Goal: Check status: Check status

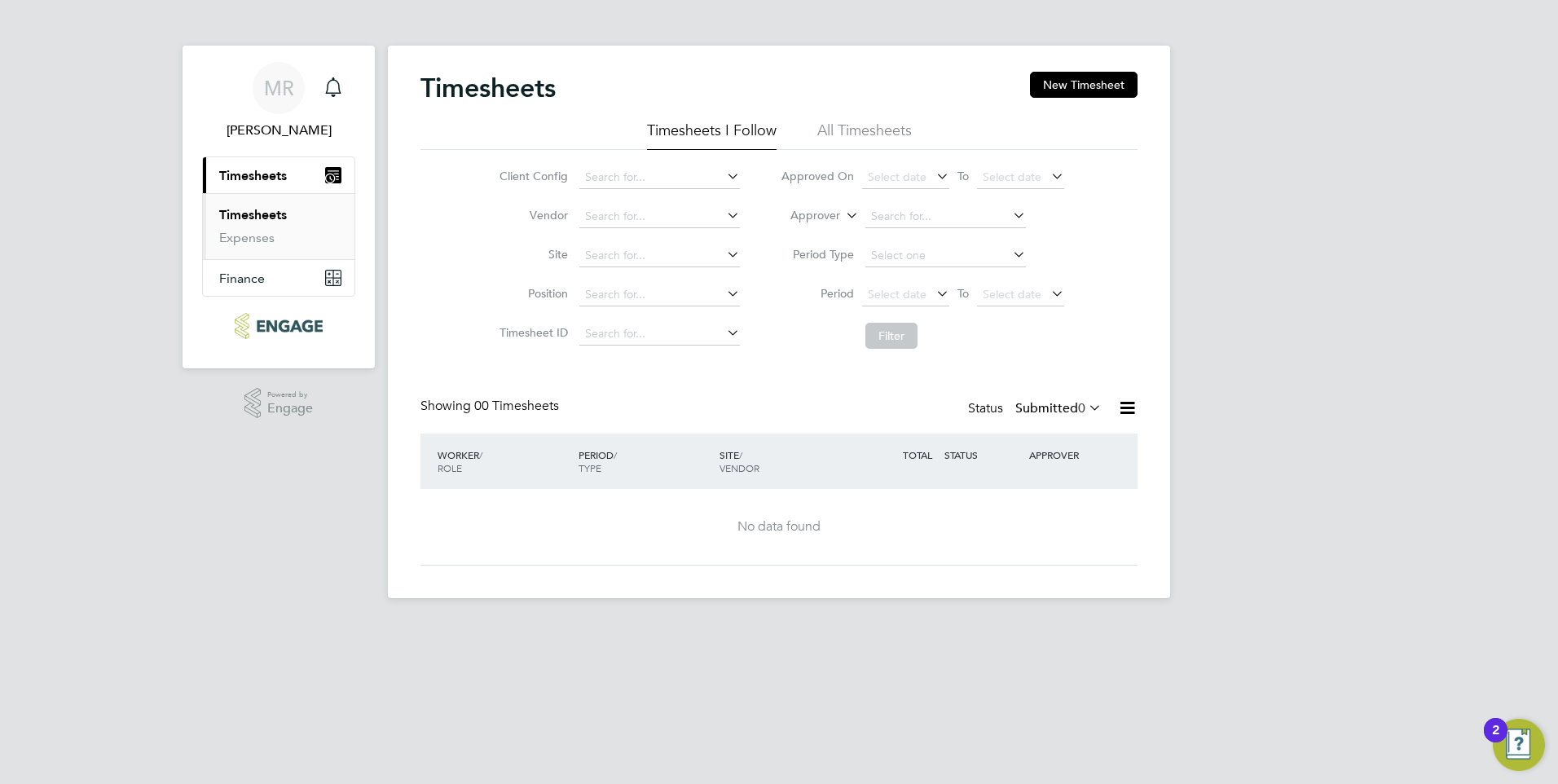
click at [884, 136] on li "All Timesheets" at bounding box center [863, 134] width 94 height 29
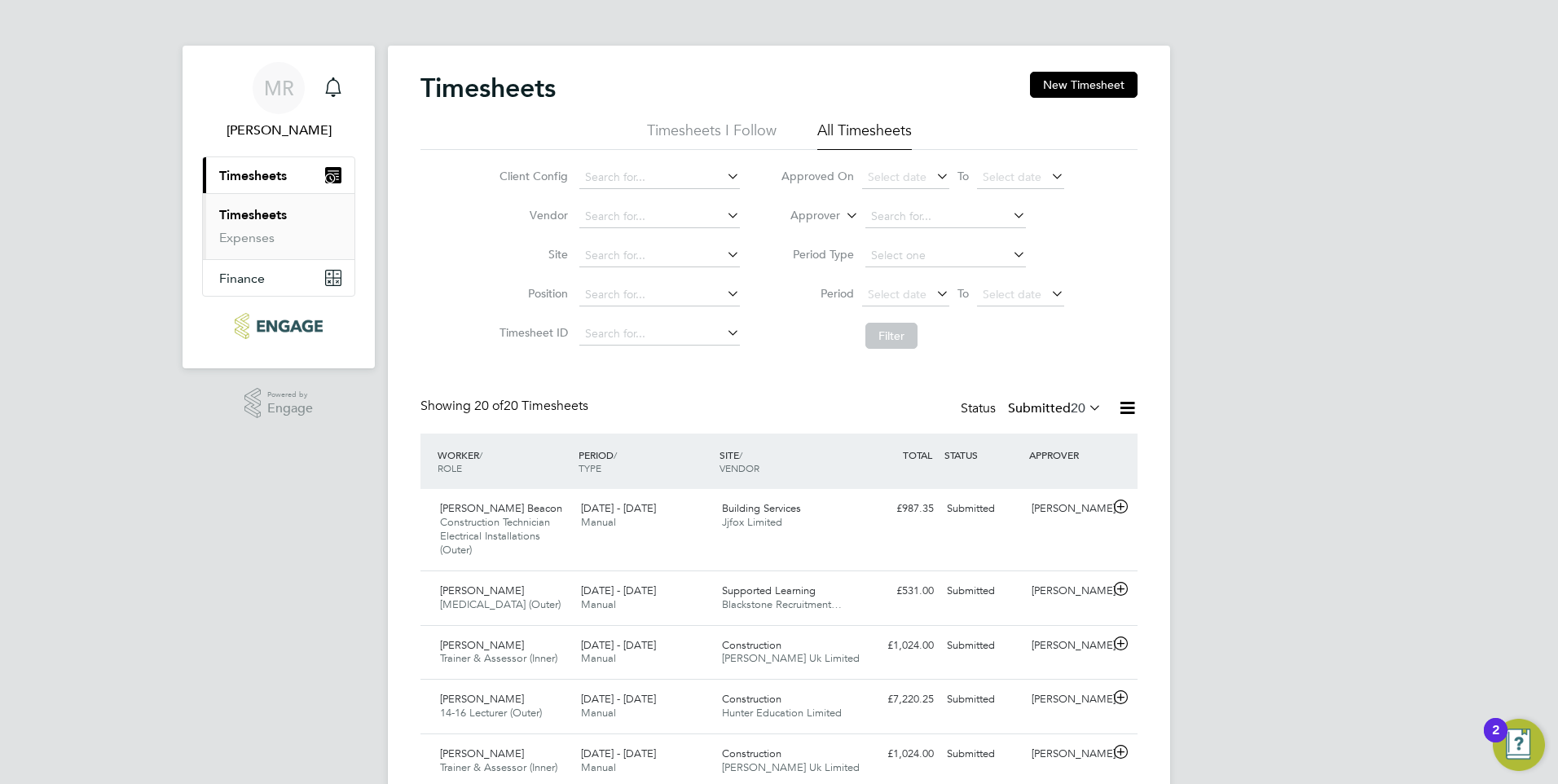
click at [933, 291] on icon at bounding box center [933, 293] width 0 height 22
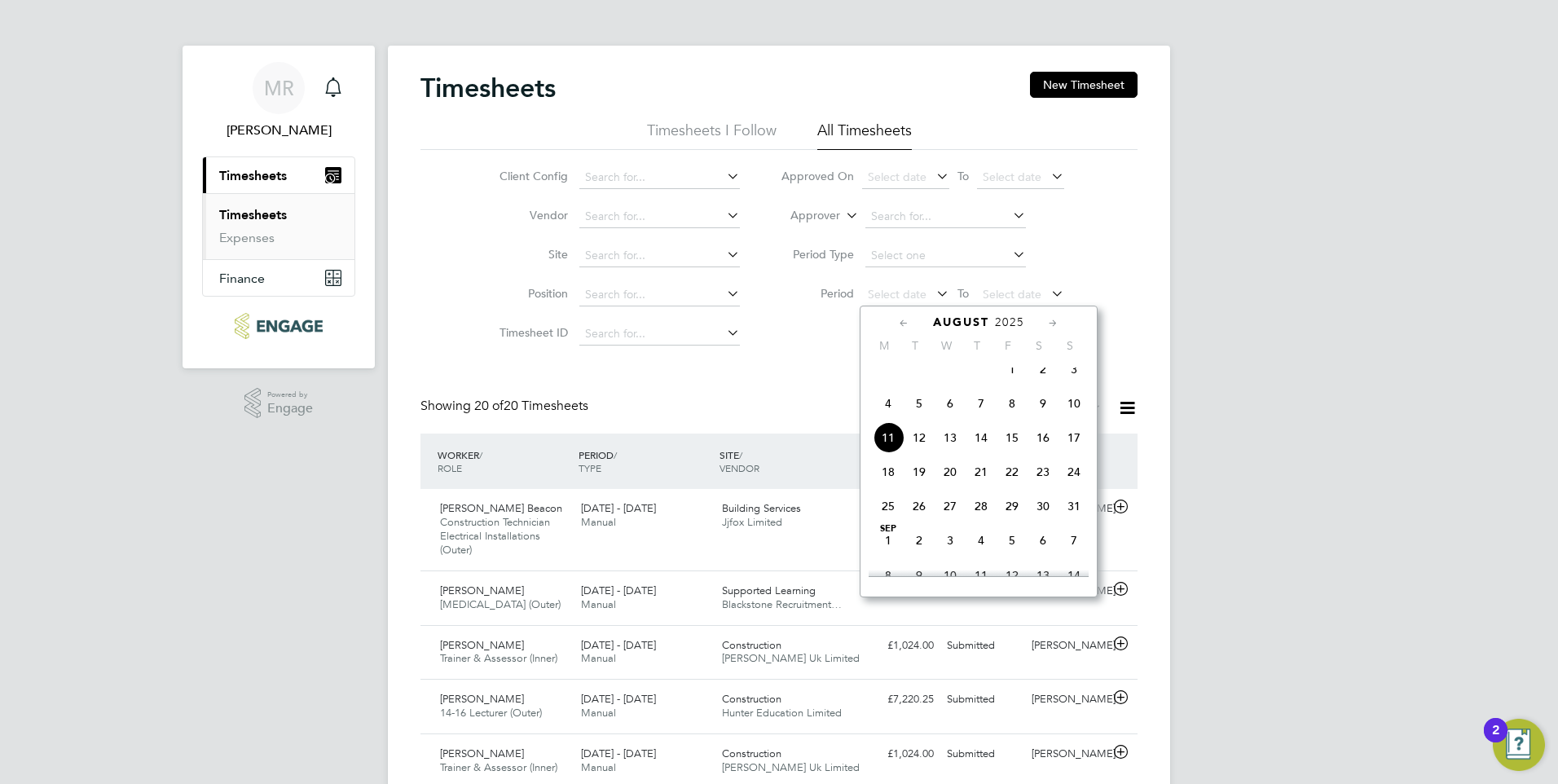
click at [905, 325] on icon at bounding box center [904, 323] width 16 height 18
click at [881, 516] on span "28" at bounding box center [888, 511] width 31 height 31
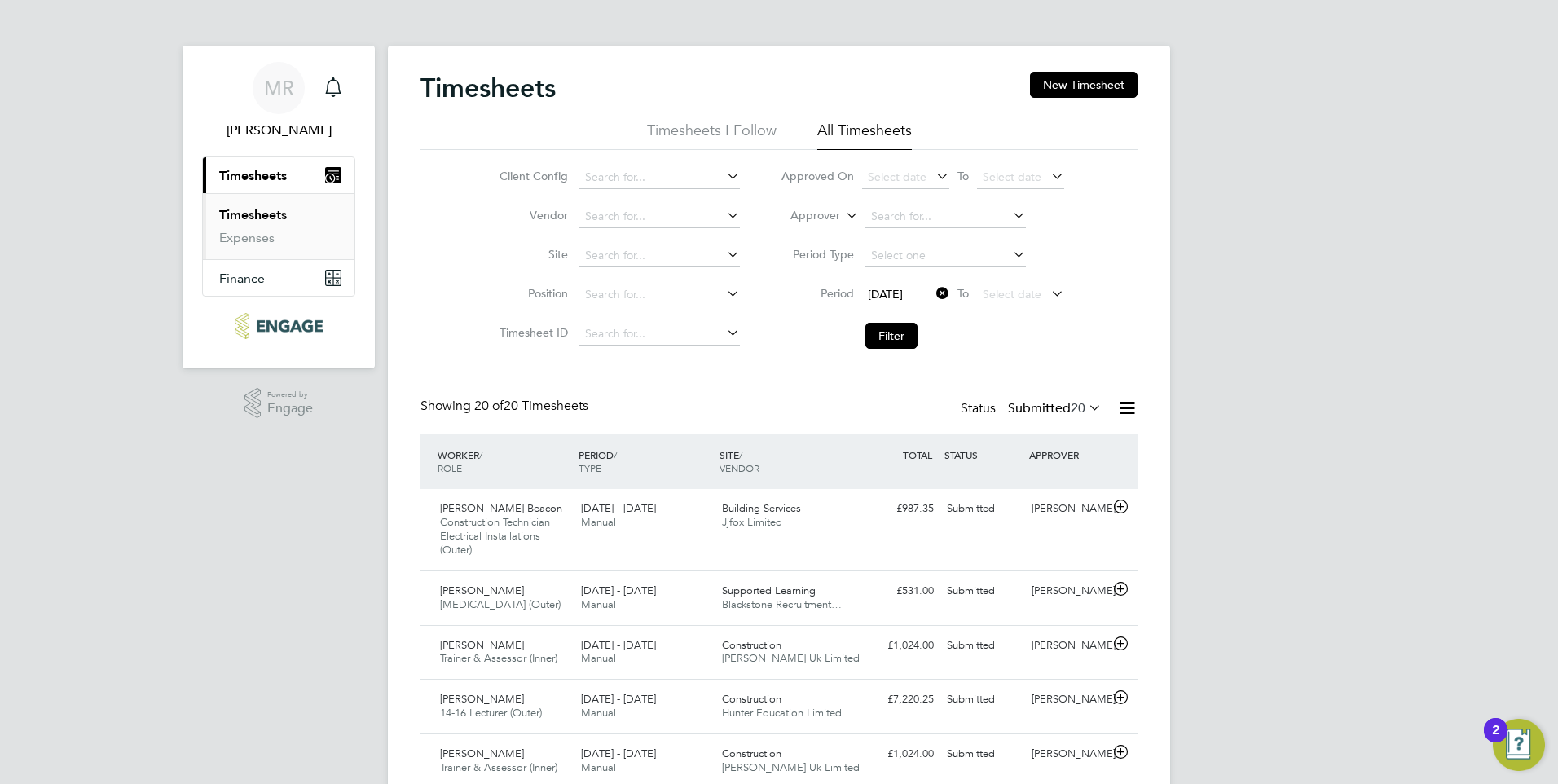
click at [1047, 299] on icon at bounding box center [1047, 293] width 0 height 22
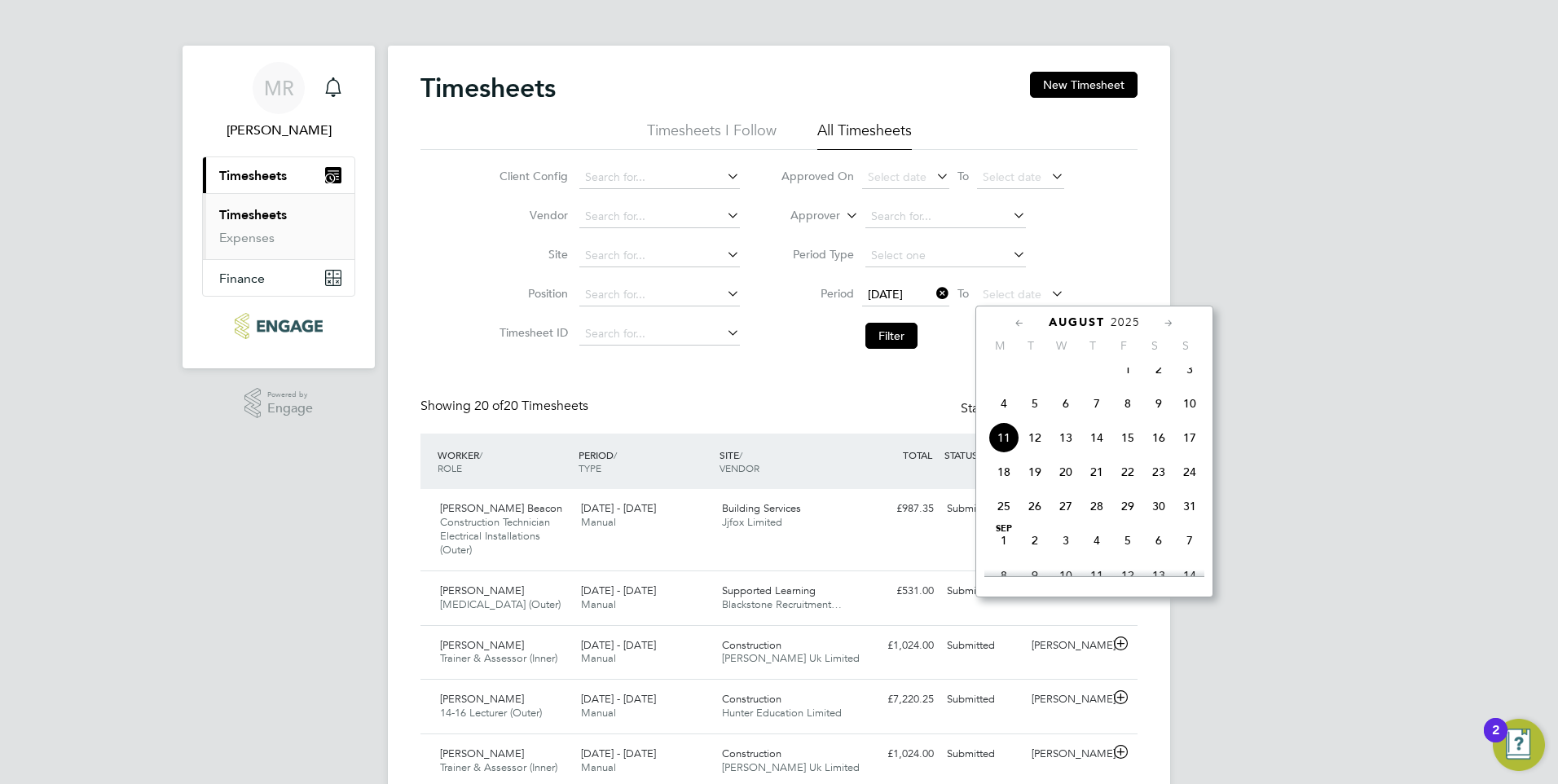
click at [1196, 380] on span "3" at bounding box center [1189, 369] width 31 height 31
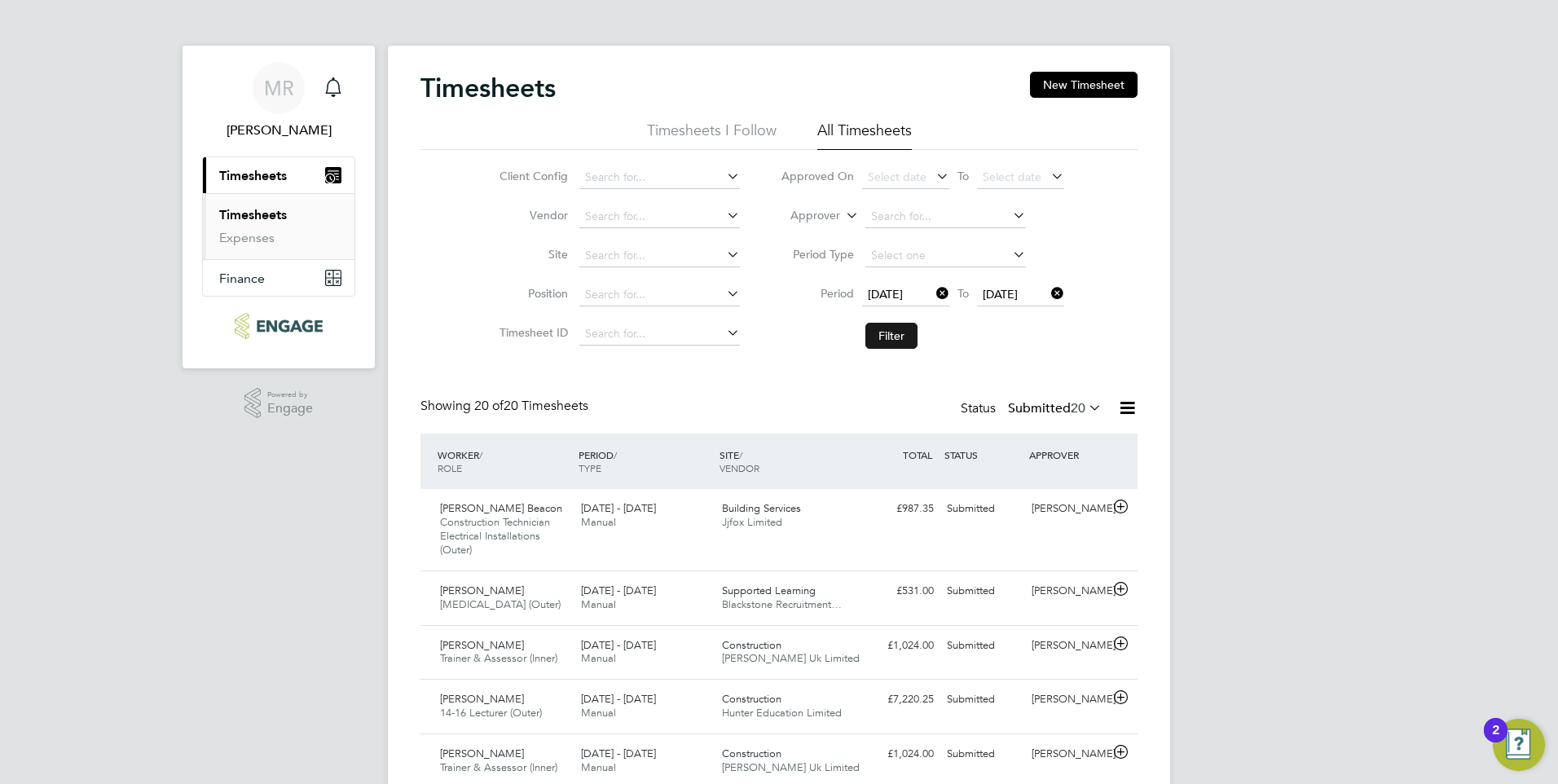
click at [887, 331] on button "Filter" at bounding box center [891, 336] width 52 height 26
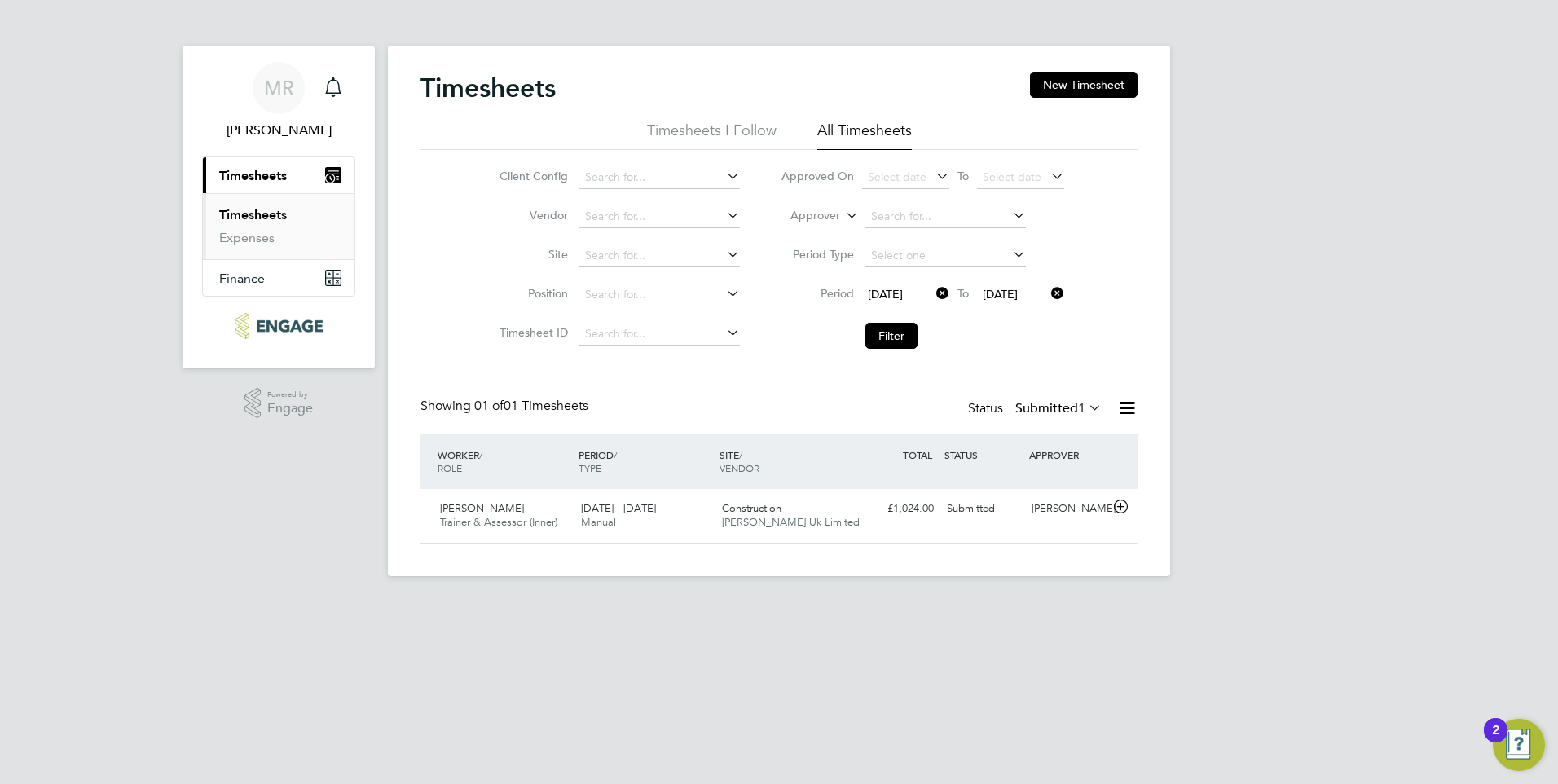
click at [933, 293] on icon at bounding box center [933, 293] width 0 height 22
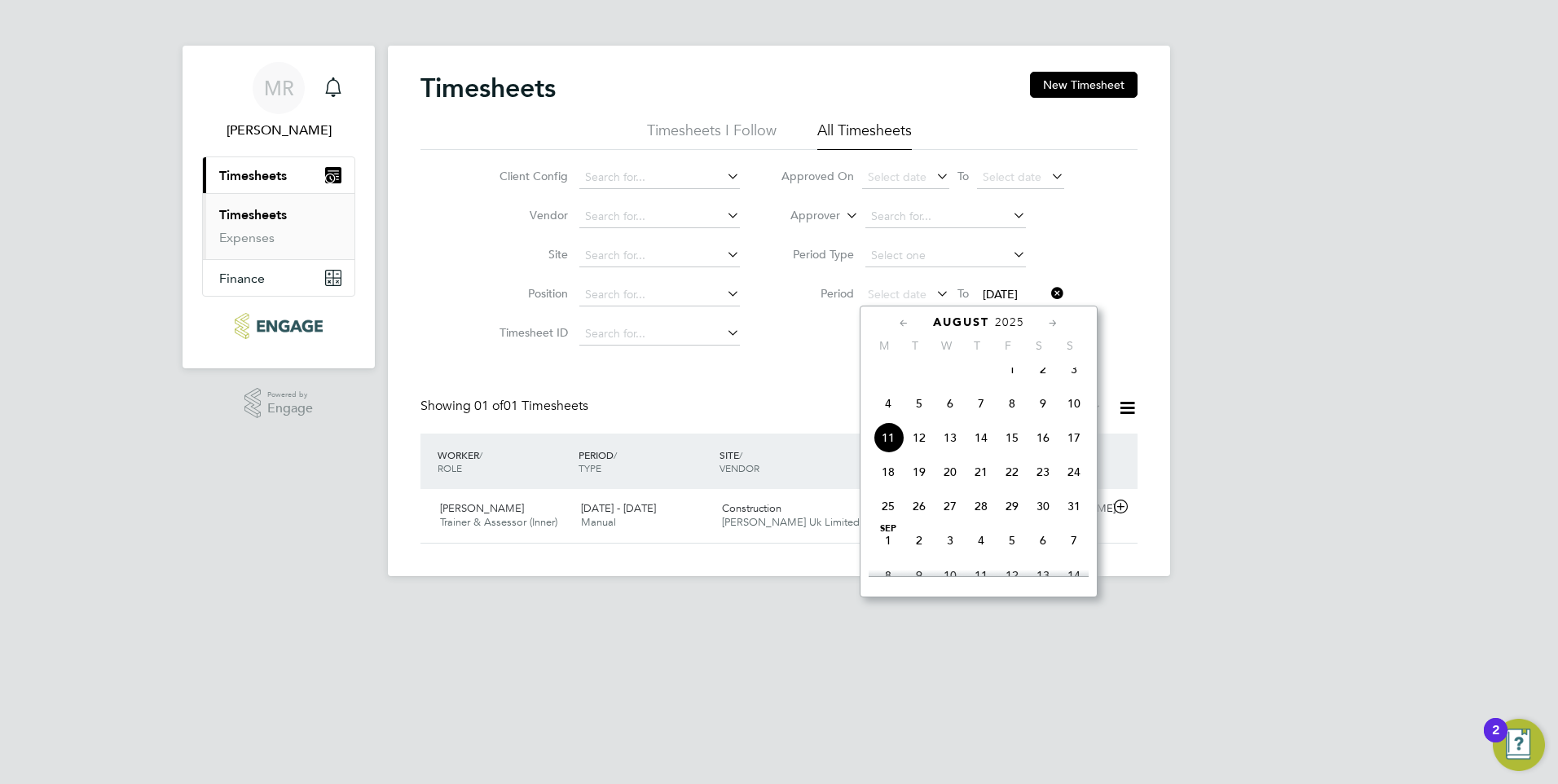
click at [898, 318] on icon at bounding box center [904, 323] width 16 height 18
click at [887, 484] on span "21" at bounding box center [888, 476] width 31 height 31
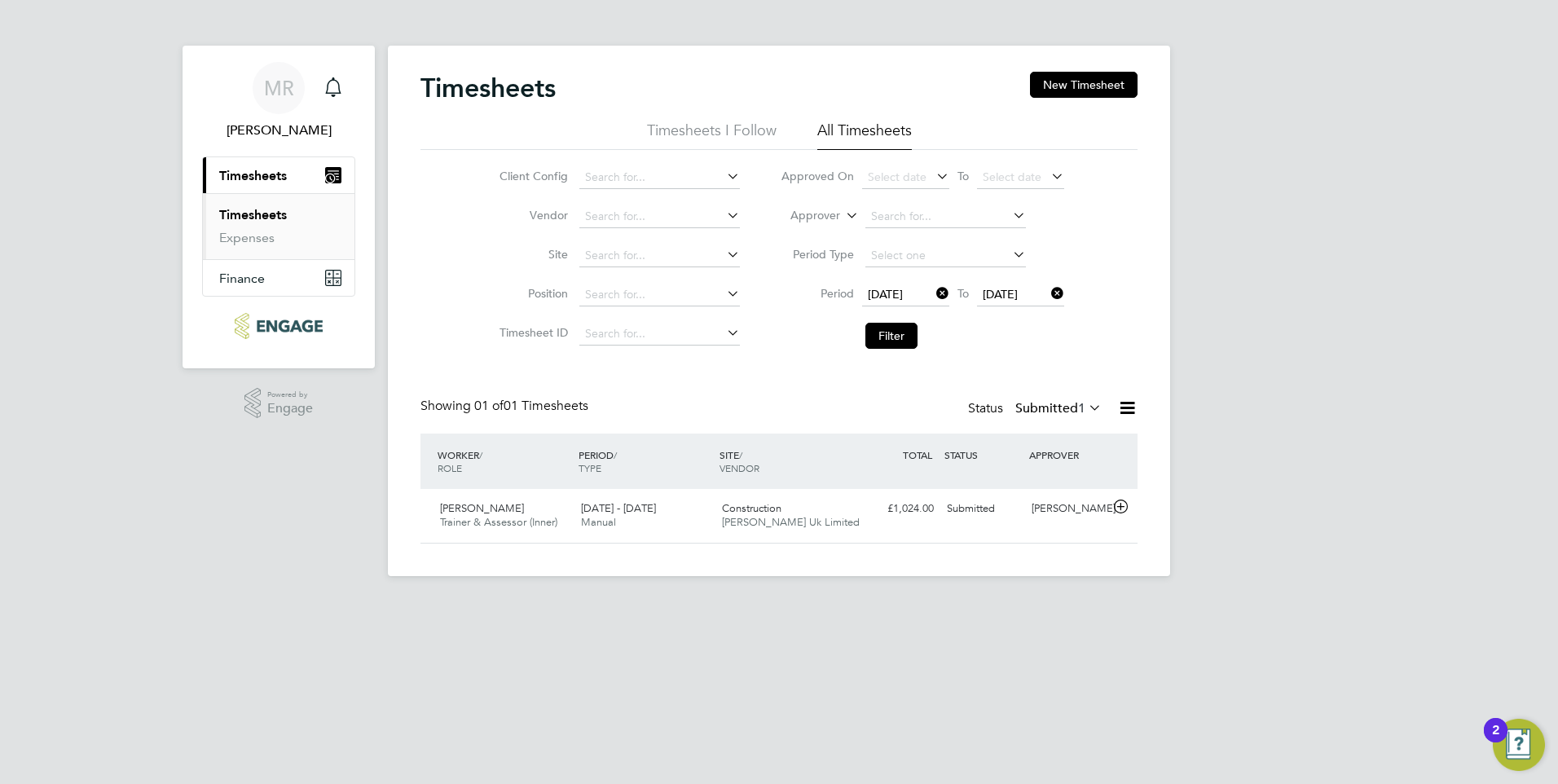
click at [1047, 293] on icon at bounding box center [1047, 293] width 0 height 22
click at [1047, 295] on icon at bounding box center [1047, 293] width 0 height 22
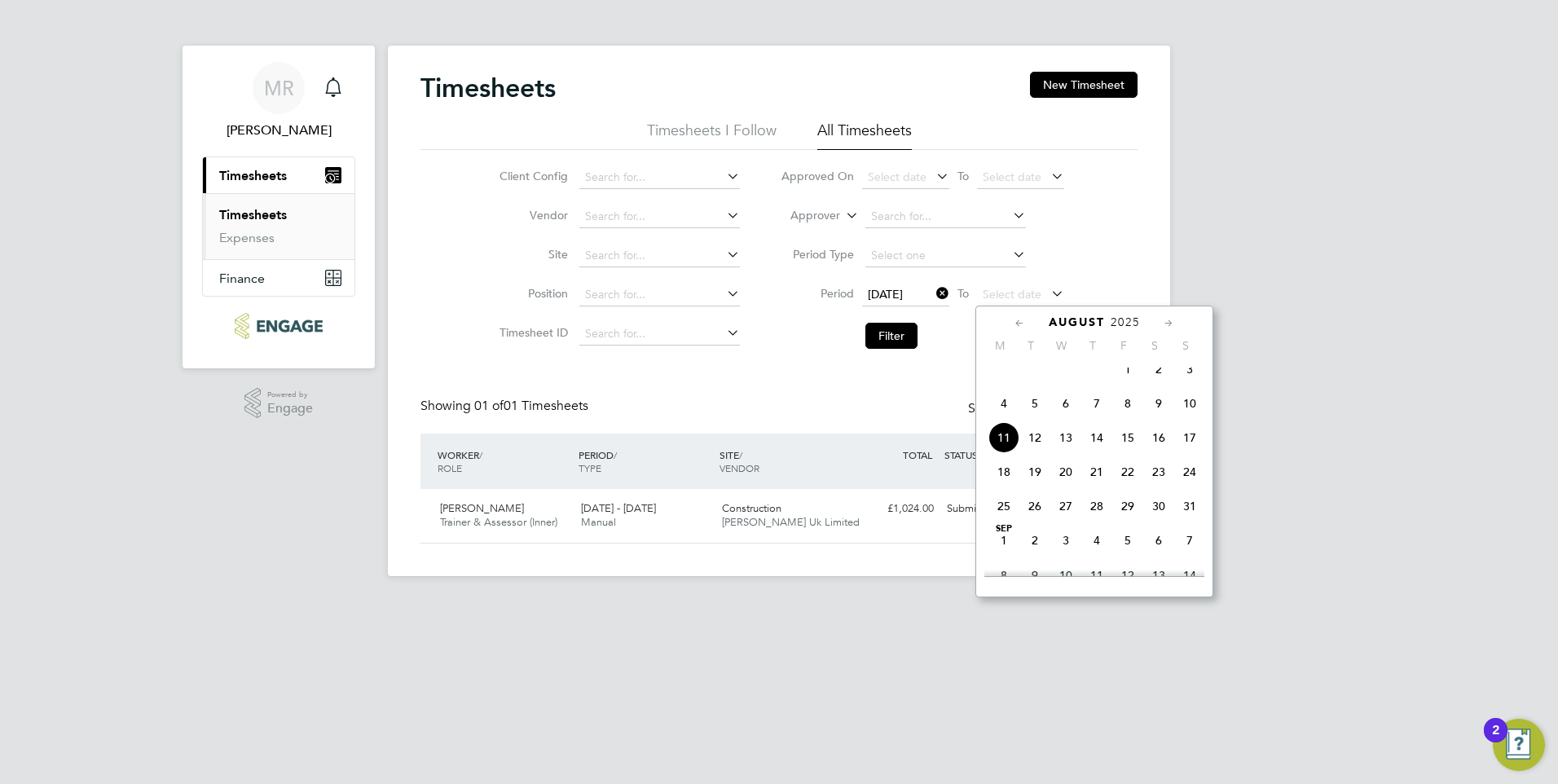
click at [1026, 321] on icon at bounding box center [1019, 323] width 16 height 18
click at [1187, 483] on span "27" at bounding box center [1189, 476] width 31 height 31
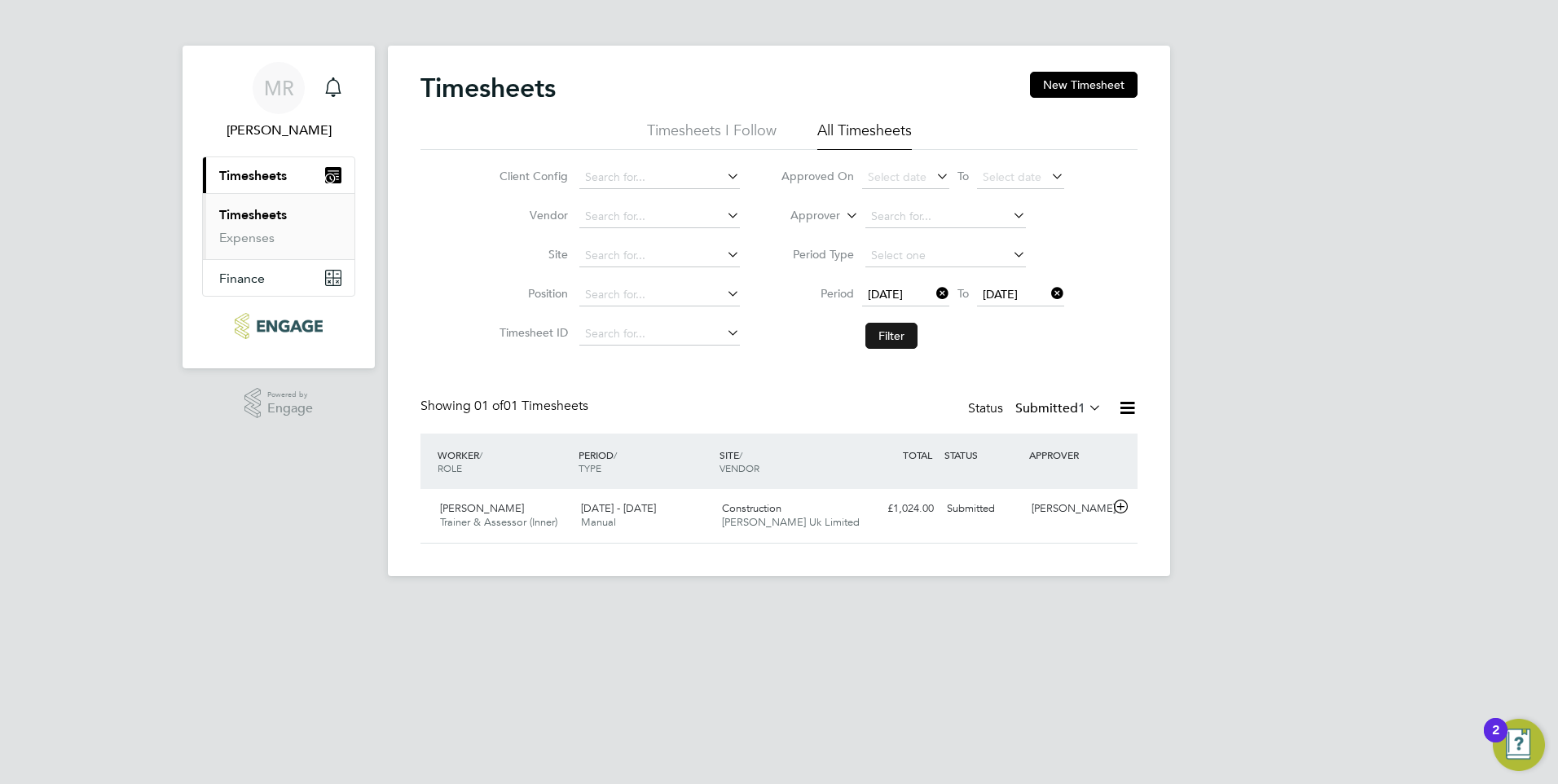
click at [893, 333] on button "Filter" at bounding box center [891, 336] width 52 height 26
click at [1054, 409] on label "Submitted 1" at bounding box center [1058, 408] width 87 height 16
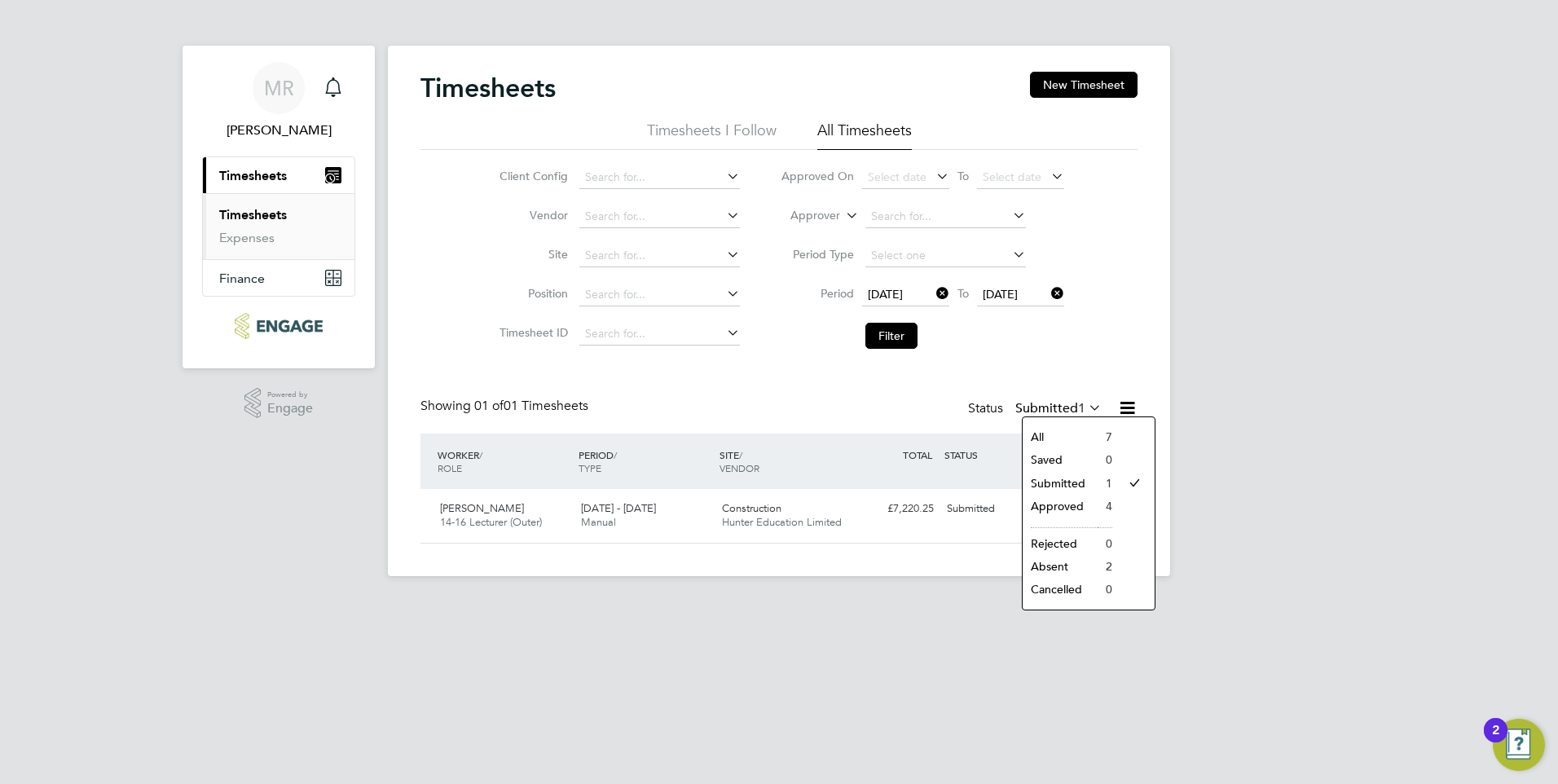
click at [1034, 431] on li "All" at bounding box center [1060, 437] width 75 height 22
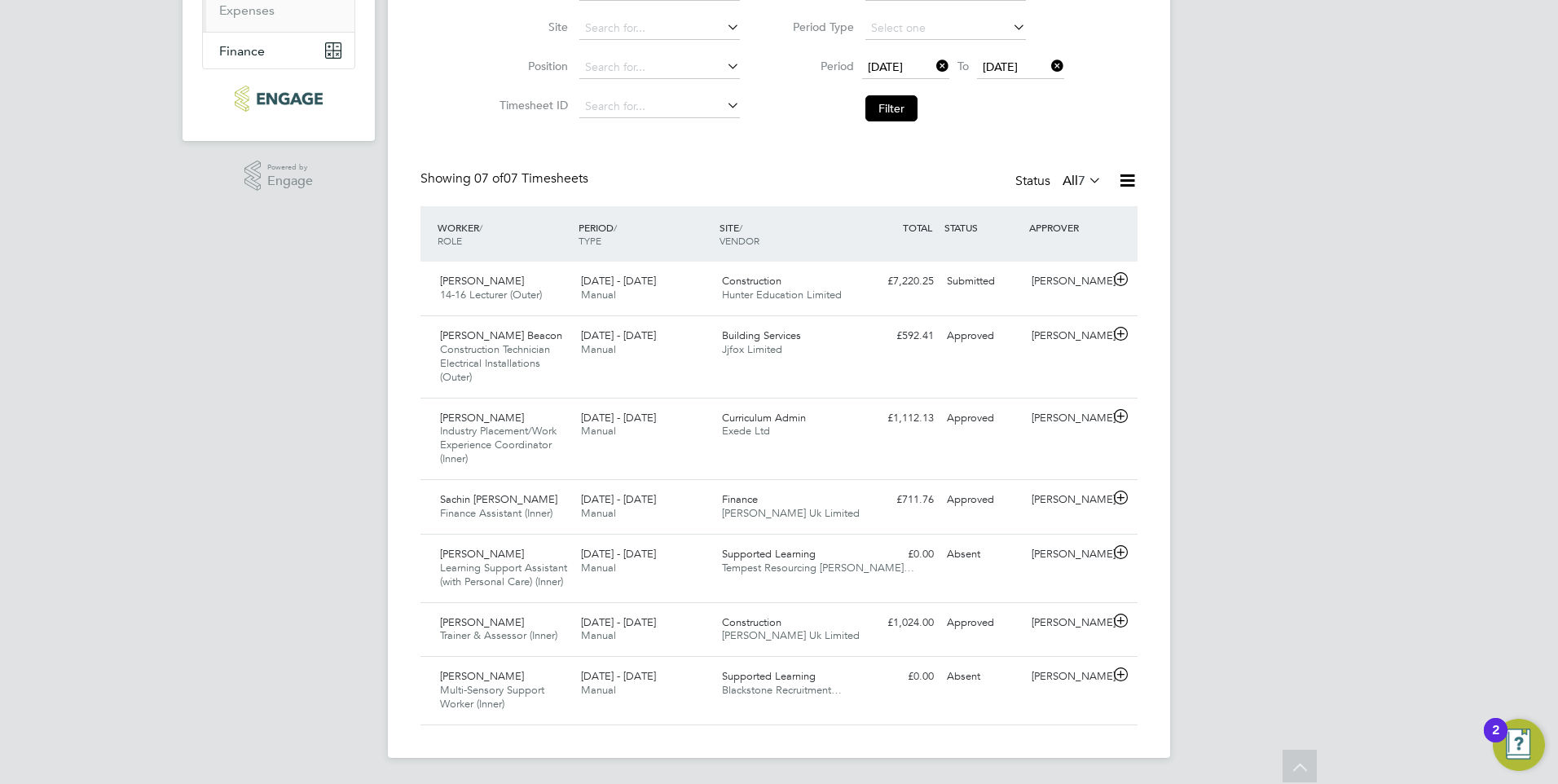
click at [933, 66] on icon at bounding box center [933, 65] width 0 height 22
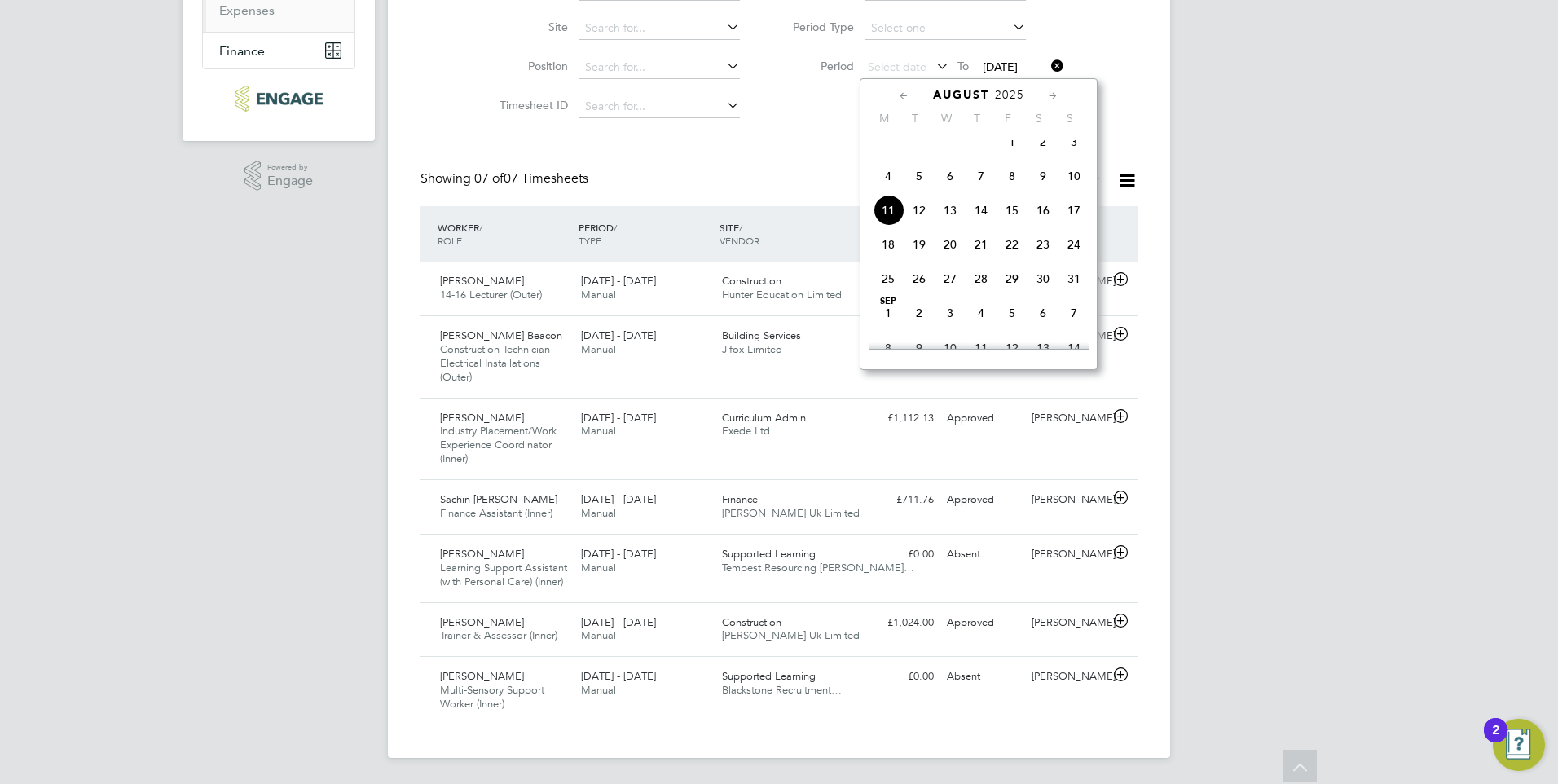
click at [1047, 67] on icon at bounding box center [1047, 65] width 0 height 22
click at [933, 66] on icon at bounding box center [933, 65] width 0 height 22
click at [905, 98] on icon at bounding box center [904, 95] width 16 height 18
click at [889, 290] on span "28" at bounding box center [888, 283] width 31 height 31
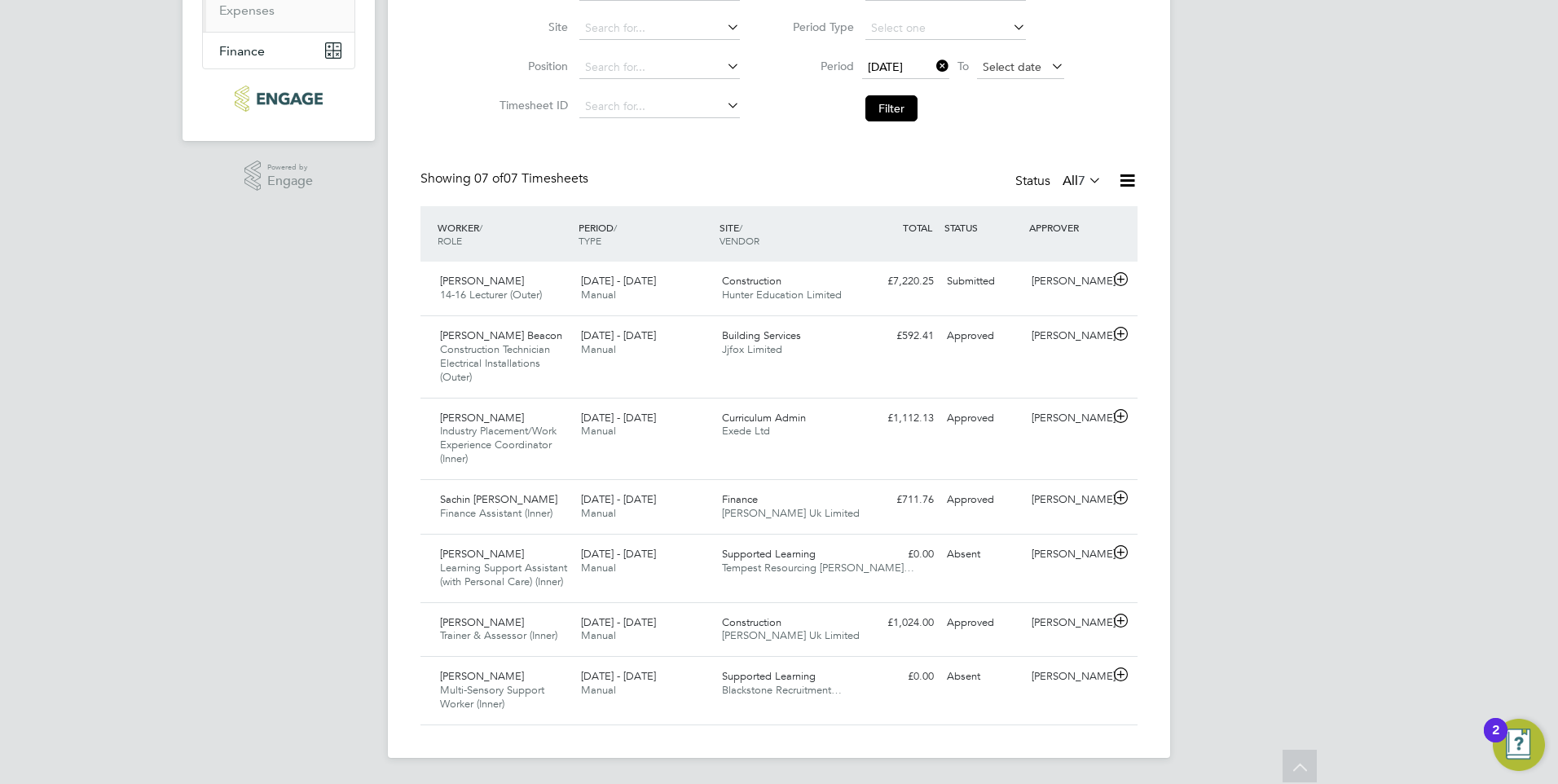
click at [1041, 65] on span "Select date" at bounding box center [1019, 68] width 87 height 22
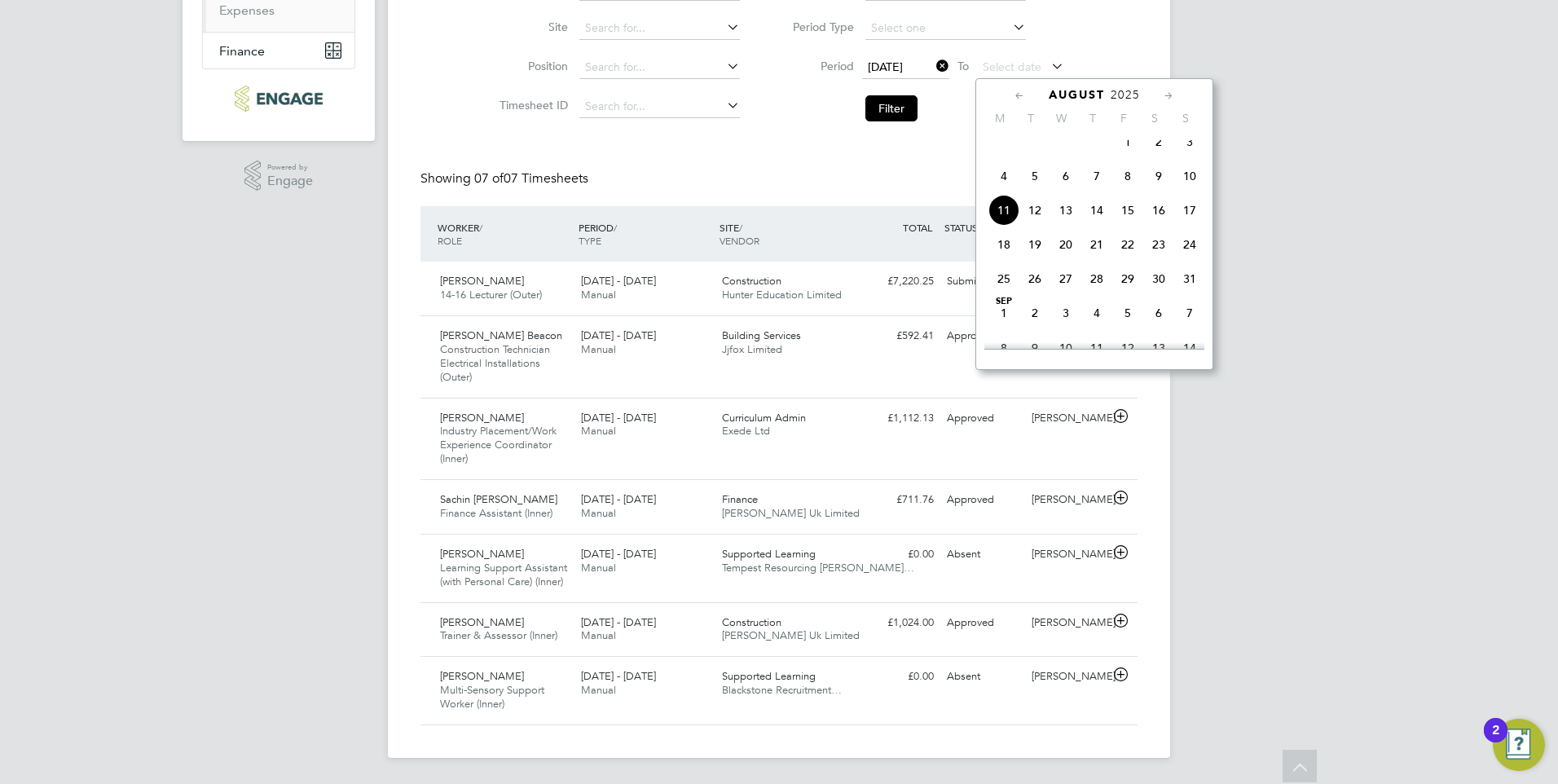
click at [1186, 154] on span "3" at bounding box center [1189, 141] width 31 height 31
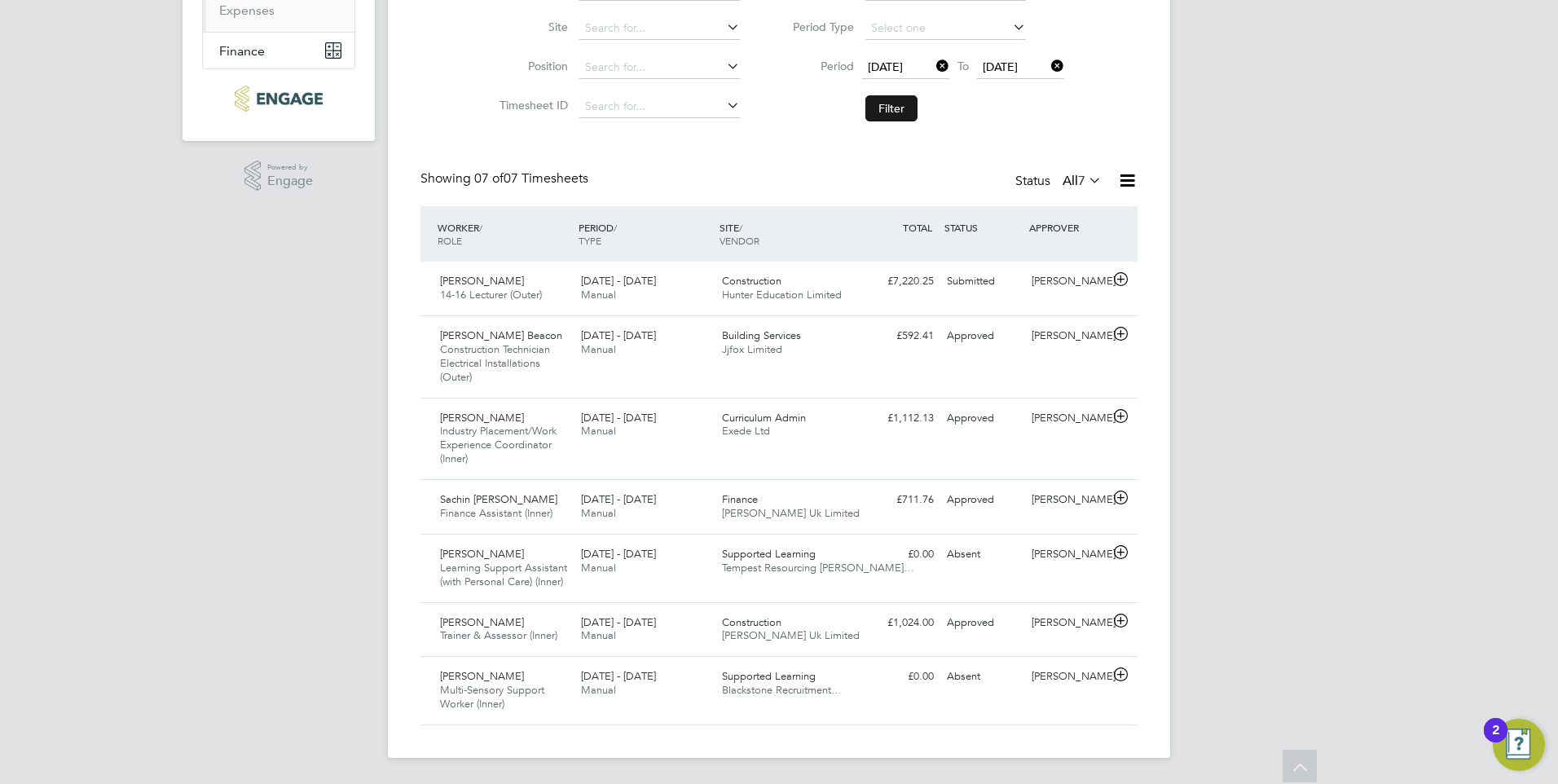
click at [888, 107] on button "Filter" at bounding box center [891, 108] width 52 height 26
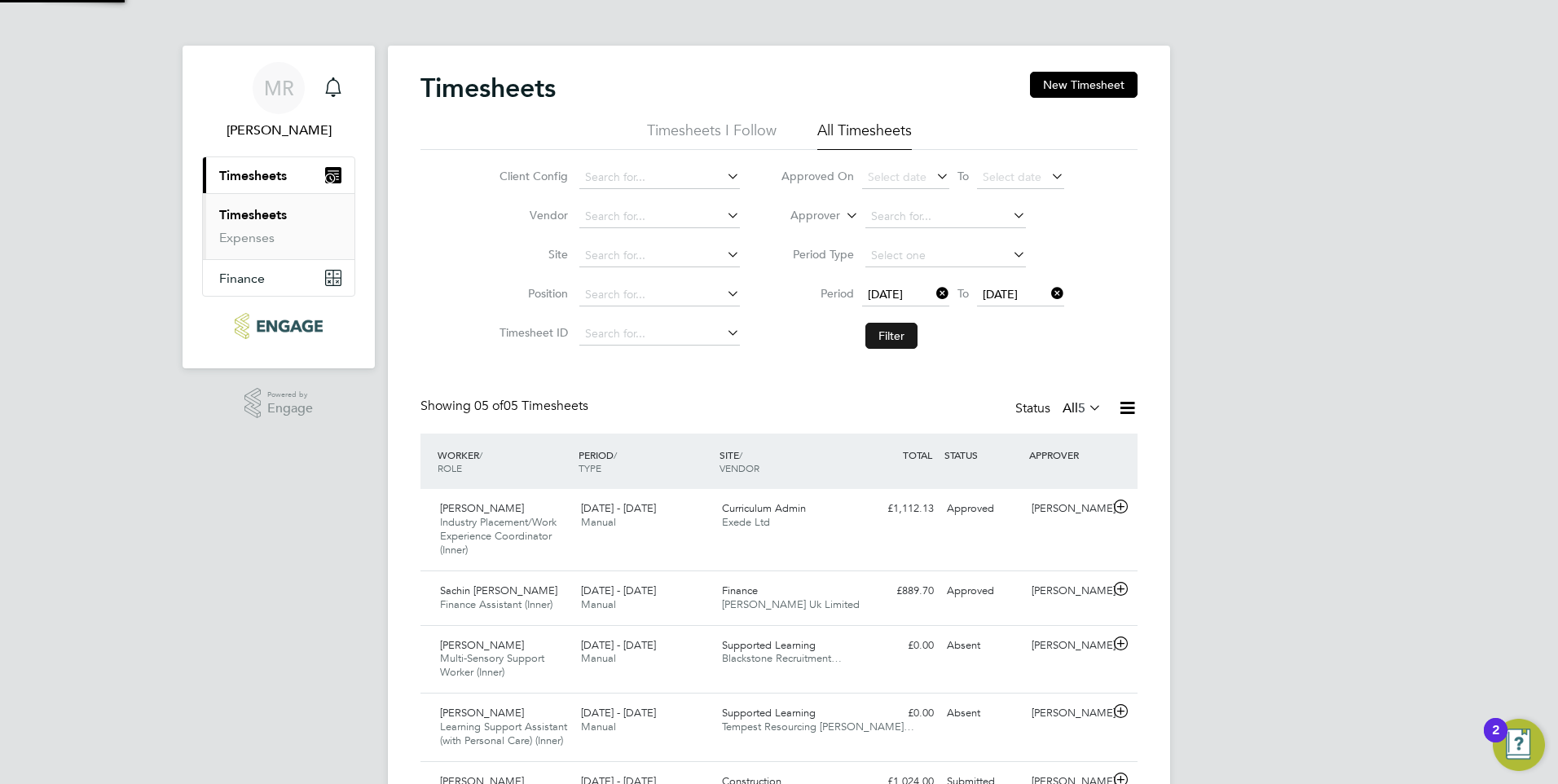
scroll to position [8, 8]
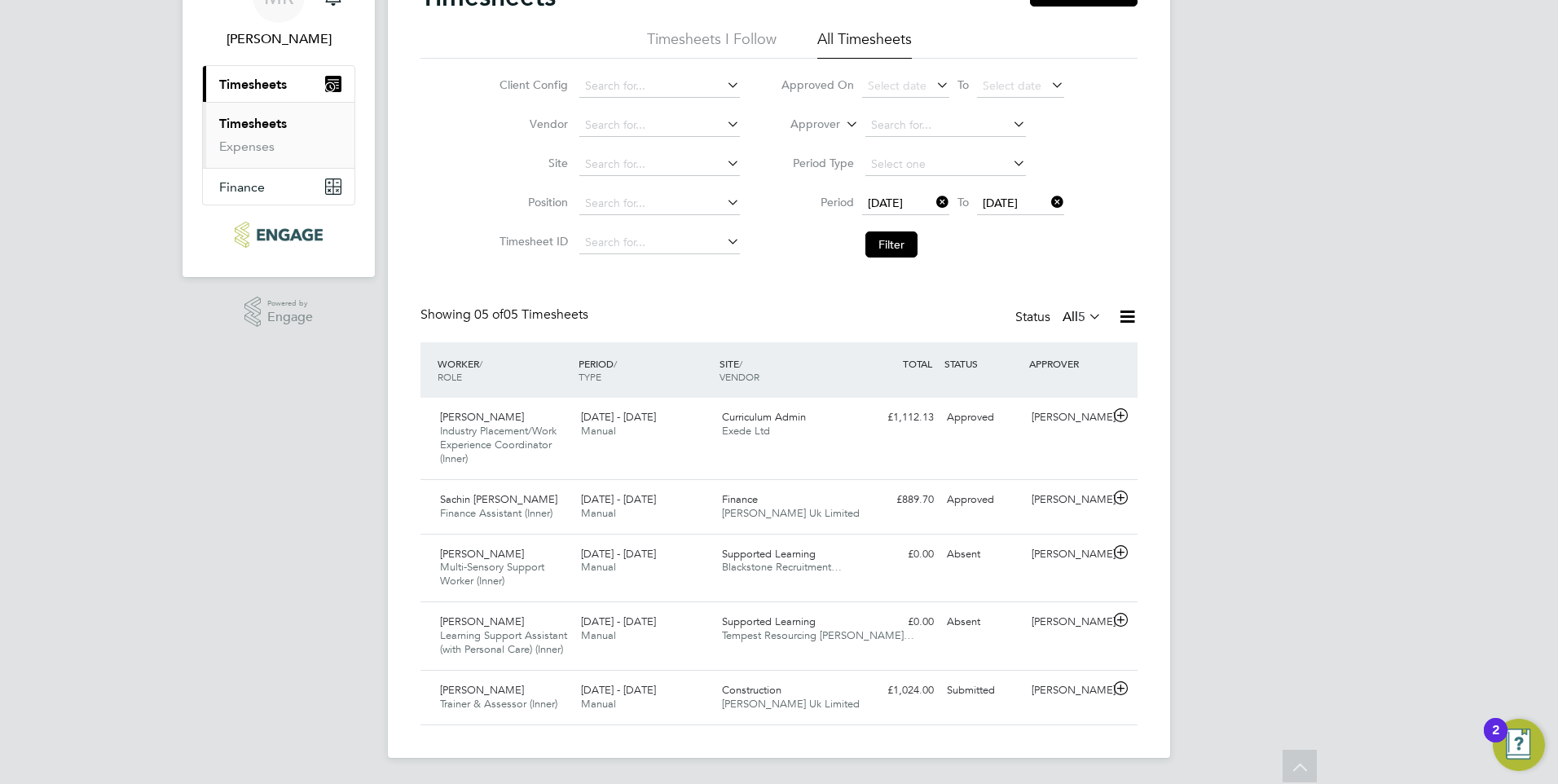
click at [1073, 315] on label "All 5" at bounding box center [1082, 316] width 39 height 16
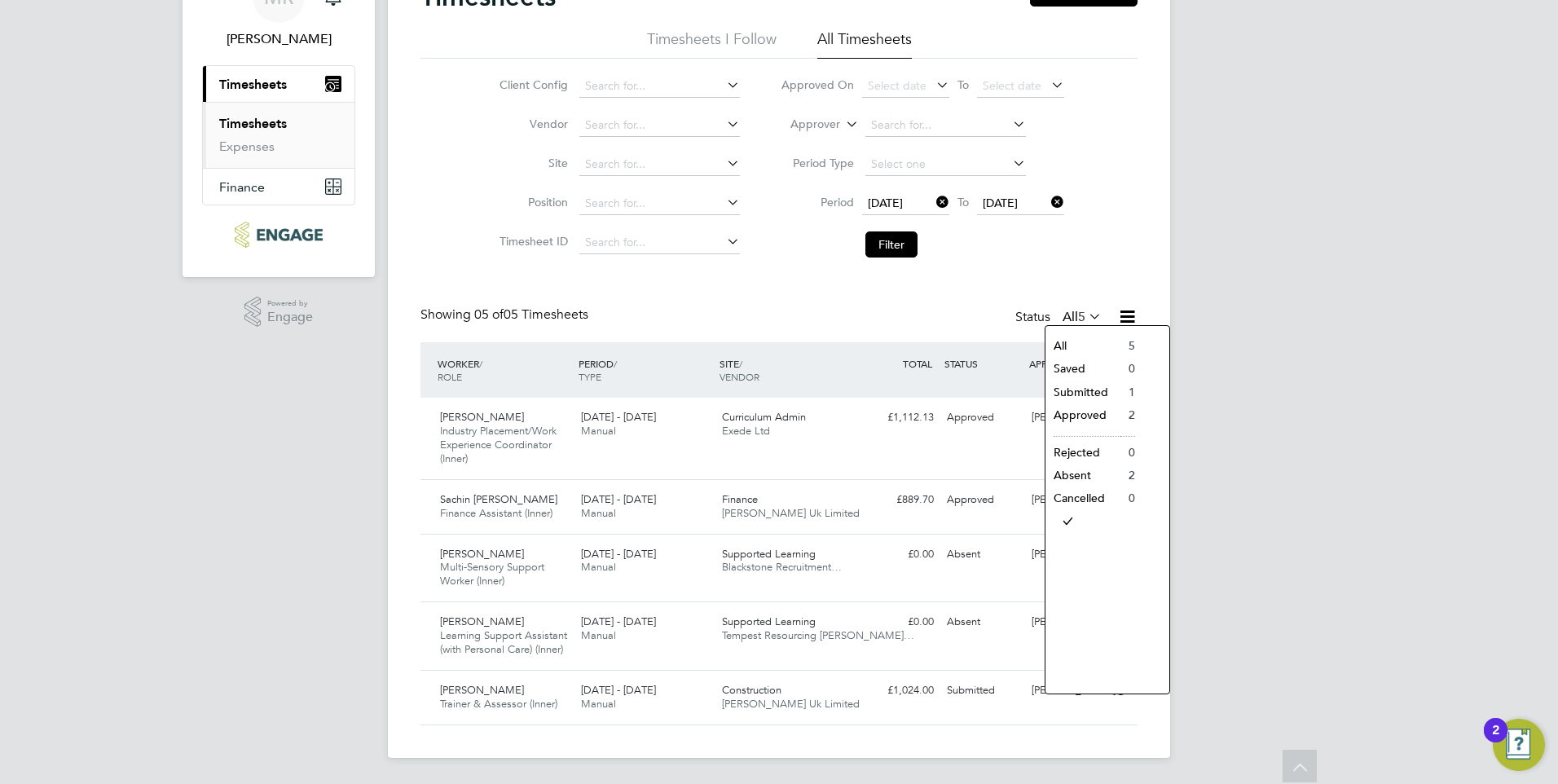
click at [933, 200] on icon at bounding box center [933, 202] width 0 height 22
click at [933, 204] on icon at bounding box center [933, 202] width 0 height 22
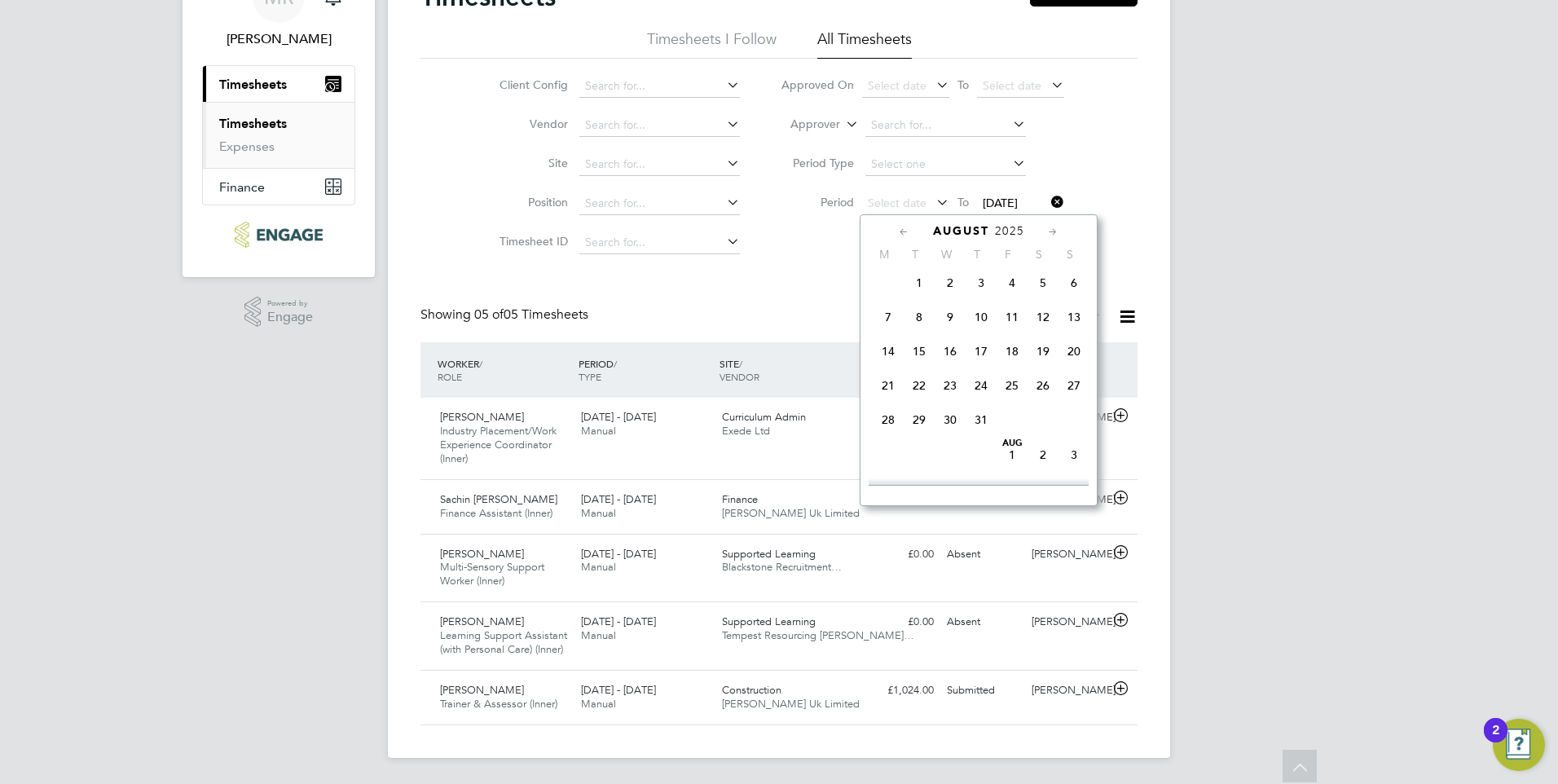
scroll to position [564, 0]
click at [900, 229] on icon at bounding box center [904, 231] width 16 height 18
click at [890, 322] on span "7" at bounding box center [888, 316] width 31 height 31
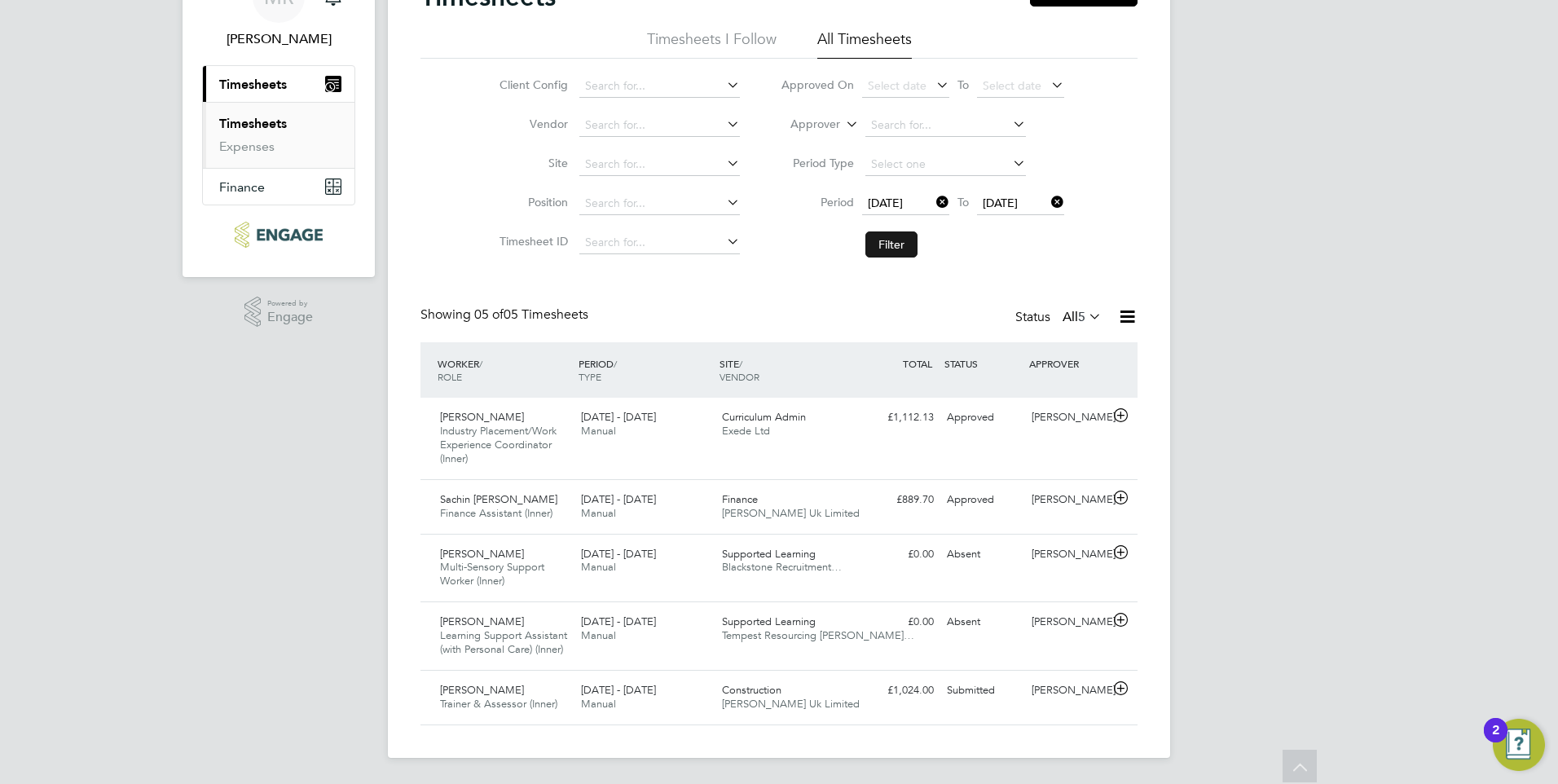
click at [897, 248] on button "Filter" at bounding box center [891, 245] width 52 height 26
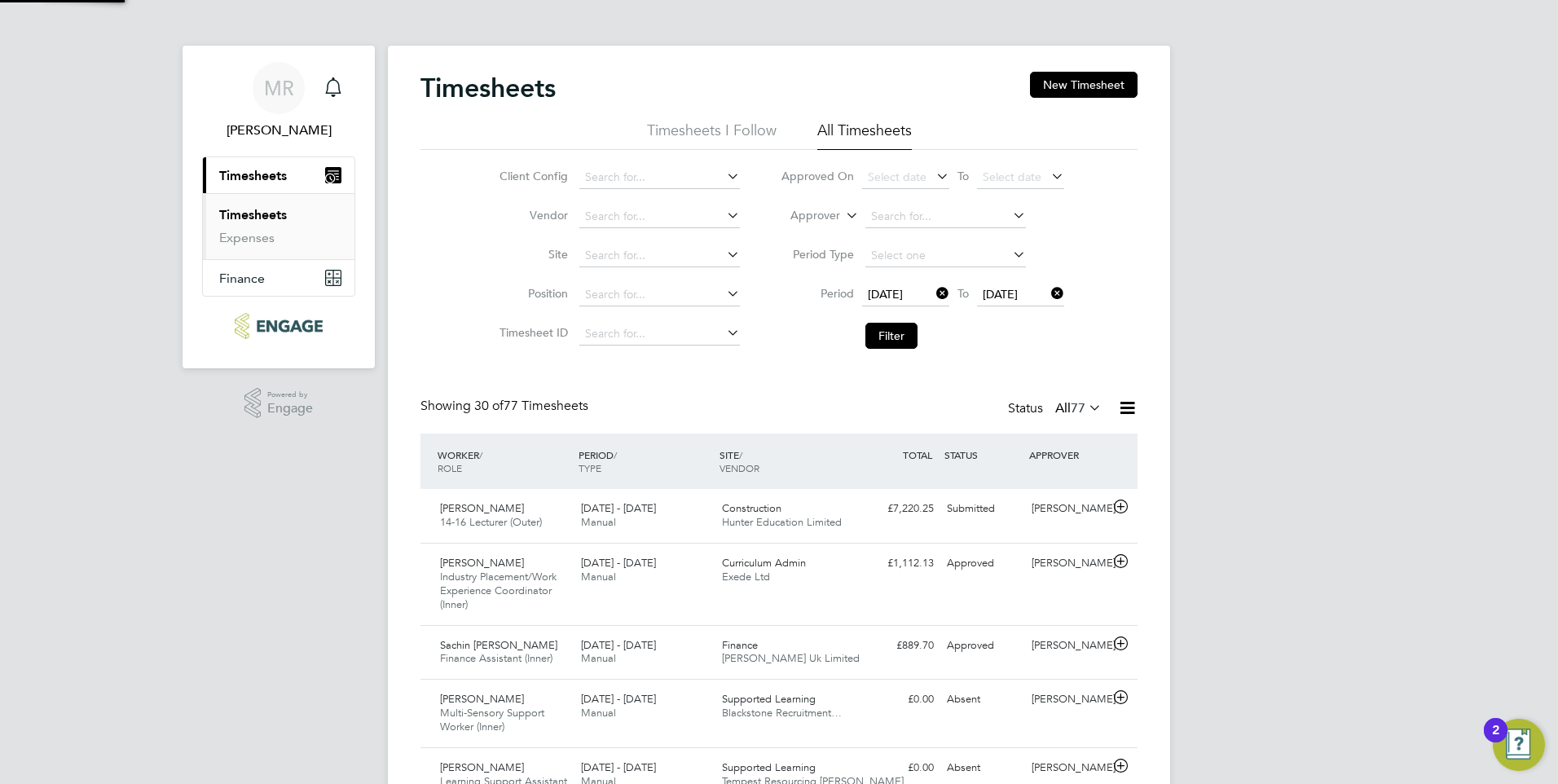
scroll to position [42, 142]
click at [1078, 409] on span "77" at bounding box center [1078, 408] width 15 height 16
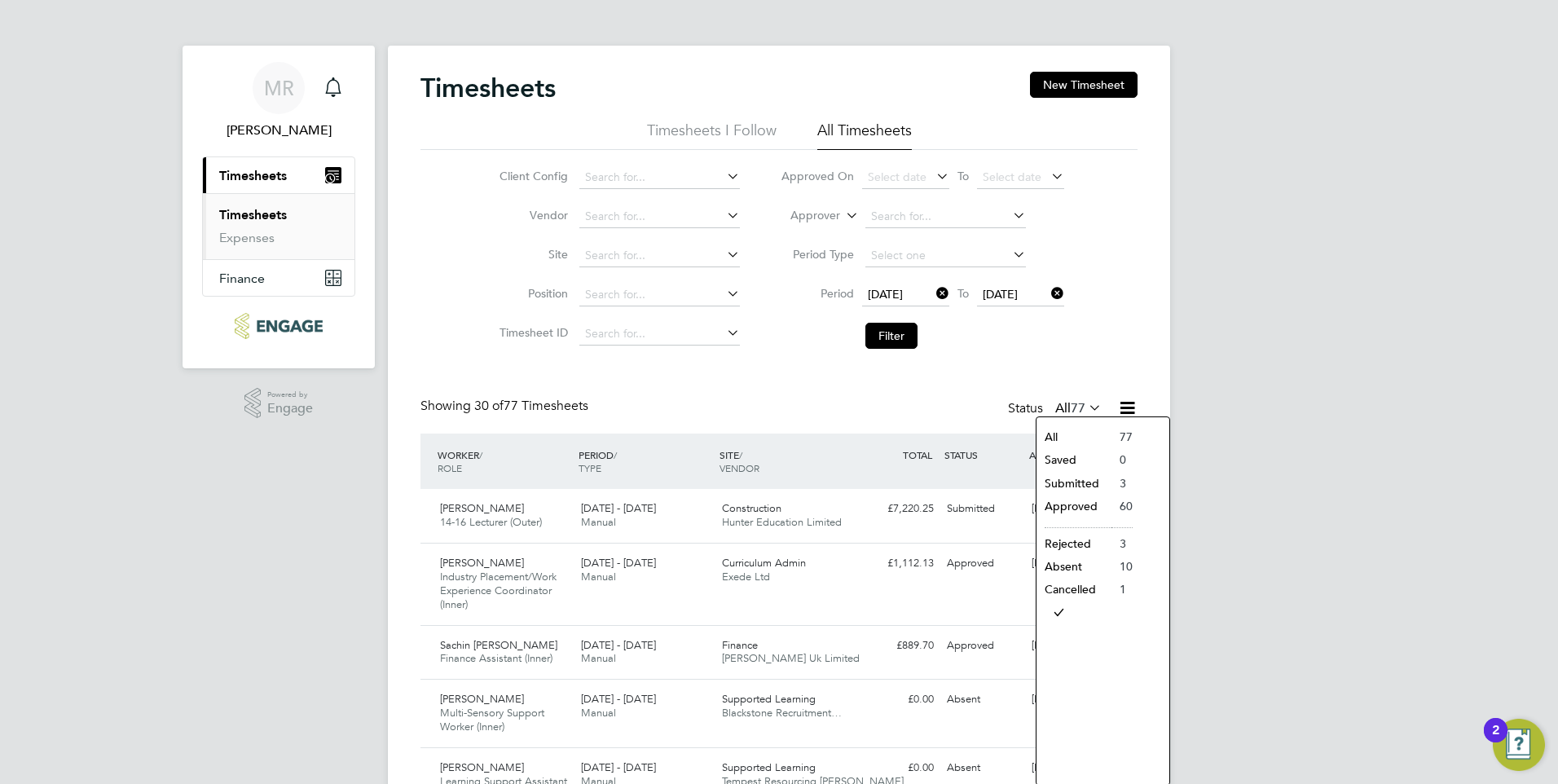
click at [1086, 482] on li "Submitted" at bounding box center [1074, 483] width 75 height 22
